Goal: Find specific page/section: Find specific page/section

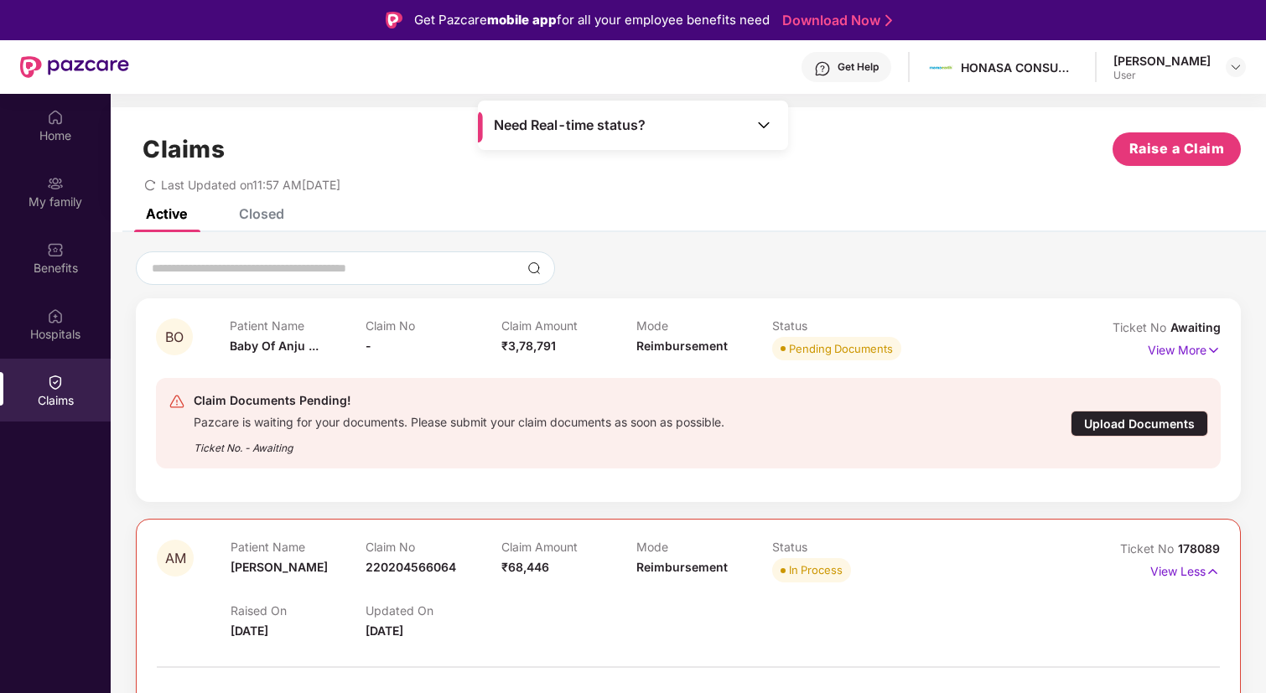
scroll to position [94, 0]
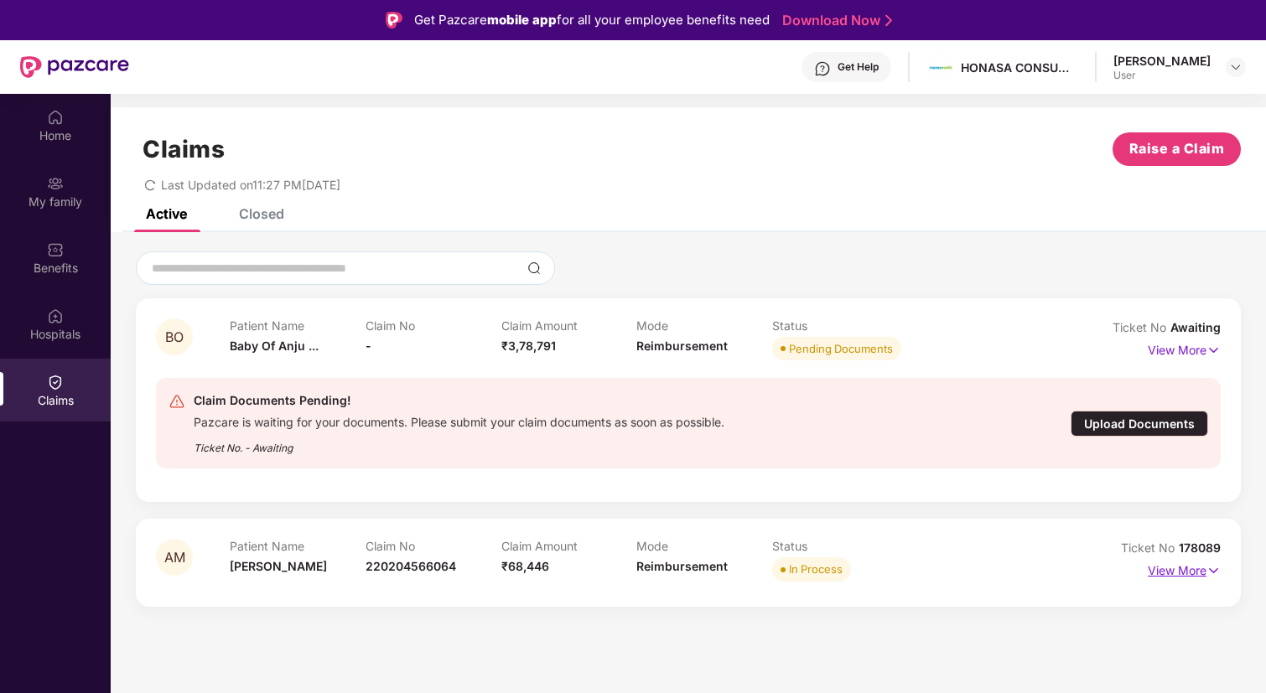
click at [1187, 572] on p "View More" at bounding box center [1184, 569] width 73 height 23
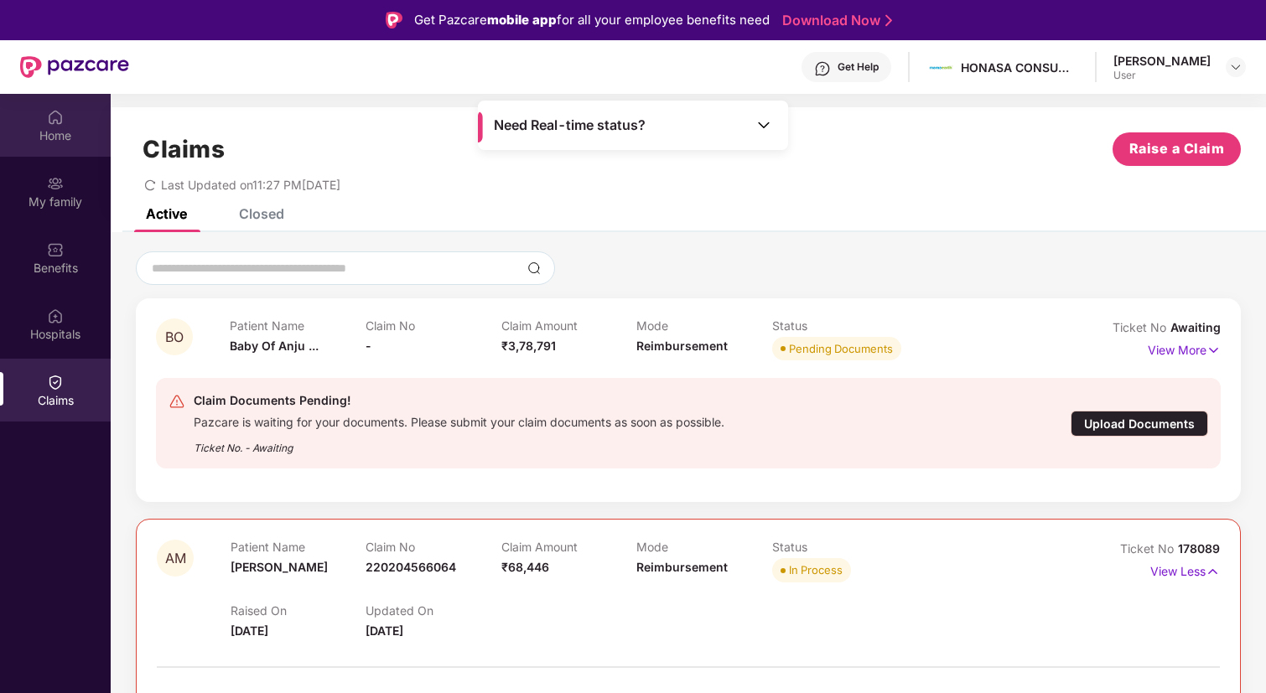
click at [53, 131] on div "Home" at bounding box center [55, 135] width 111 height 17
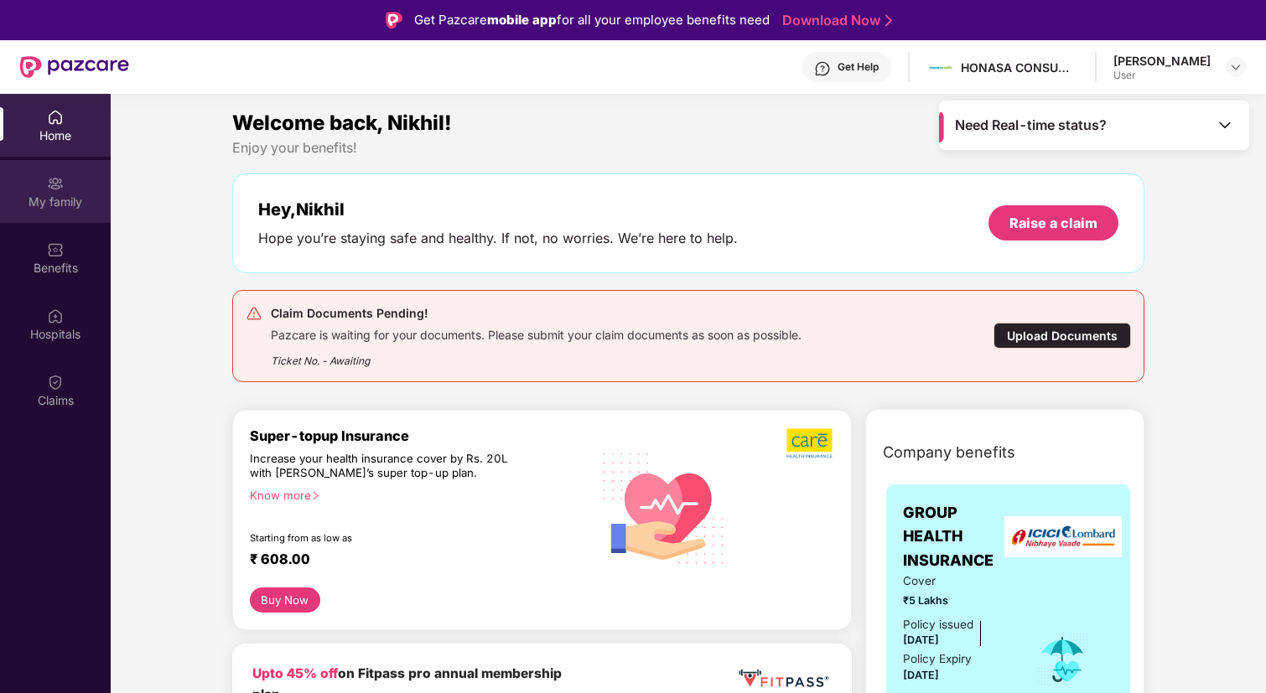
click at [65, 189] on div "My family" at bounding box center [55, 191] width 111 height 63
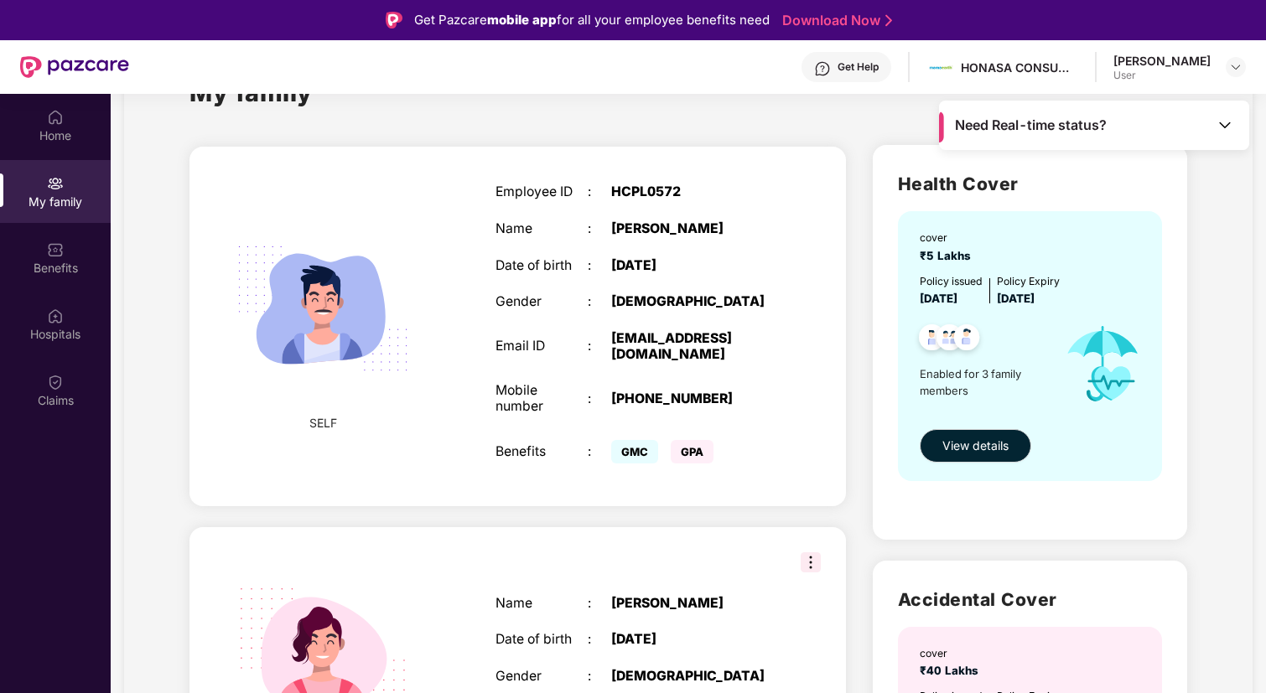
scroll to position [73, 0]
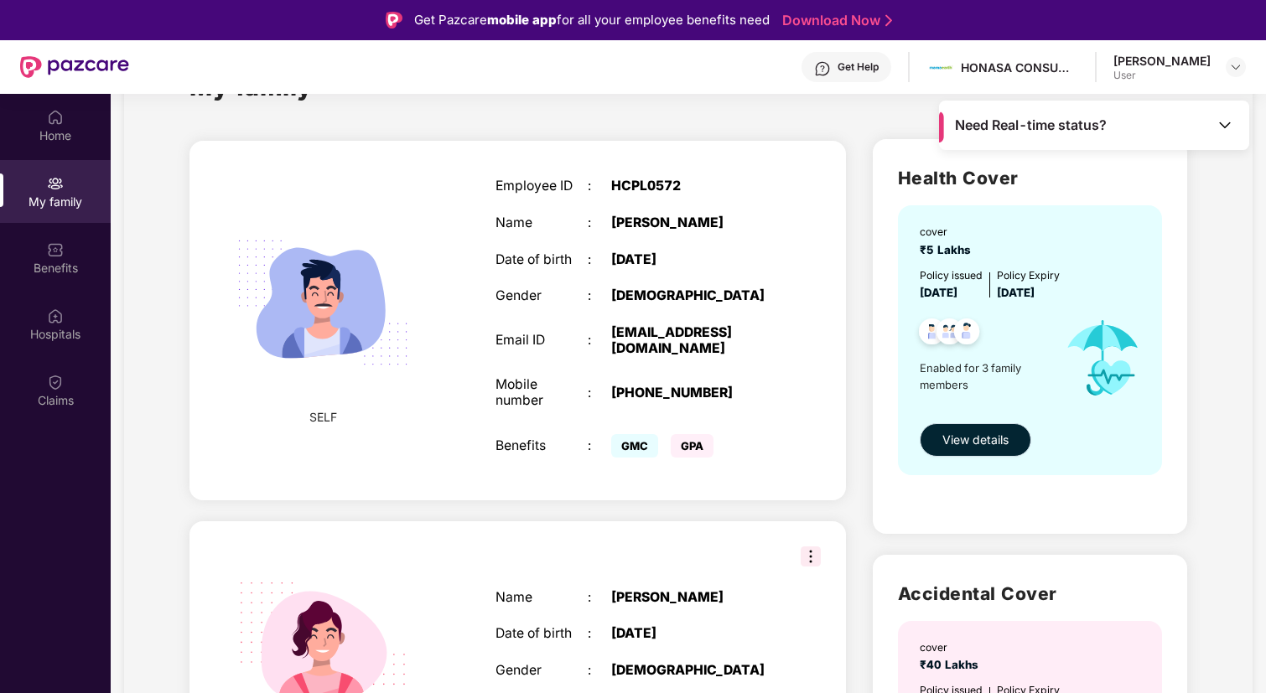
click at [994, 445] on span "View details" at bounding box center [975, 440] width 66 height 18
